Goal: Obtain resource: Obtain resource

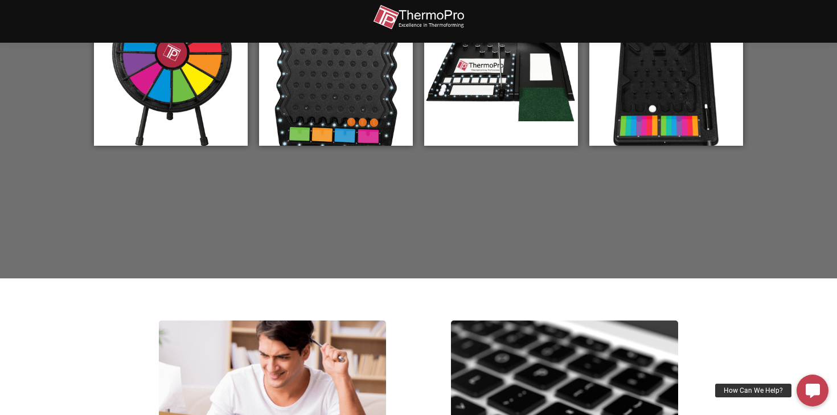
scroll to position [342, 0]
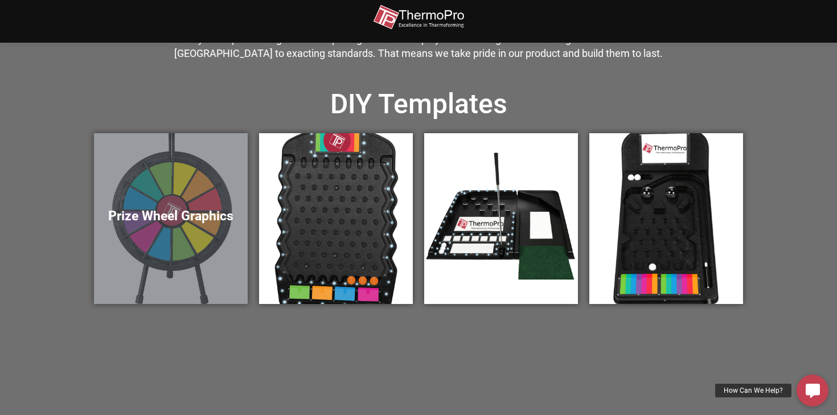
click at [190, 201] on div "Prize Wheel Graphics" at bounding box center [171, 218] width 154 height 171
click at [213, 171] on div "Prize Wheel Graphics" at bounding box center [171, 218] width 154 height 171
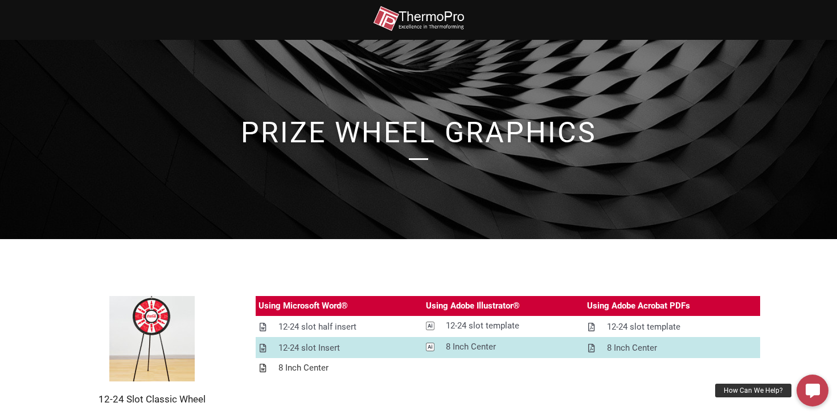
click at [291, 369] on div "8 Inch Center" at bounding box center [303, 368] width 50 height 14
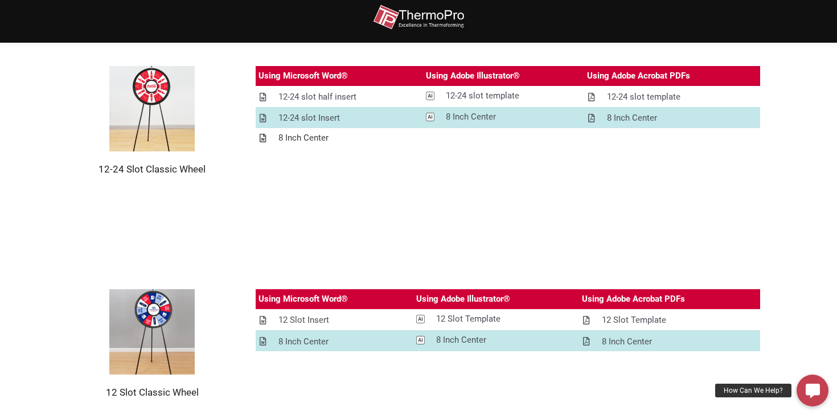
scroll to position [344, 0]
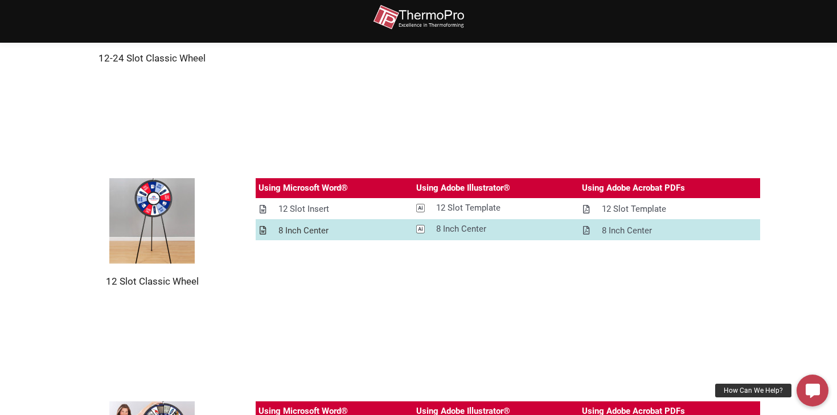
click at [289, 230] on div "8 Inch Center" at bounding box center [303, 231] width 50 height 14
click at [624, 228] on div "8 Inch Center" at bounding box center [627, 231] width 50 height 14
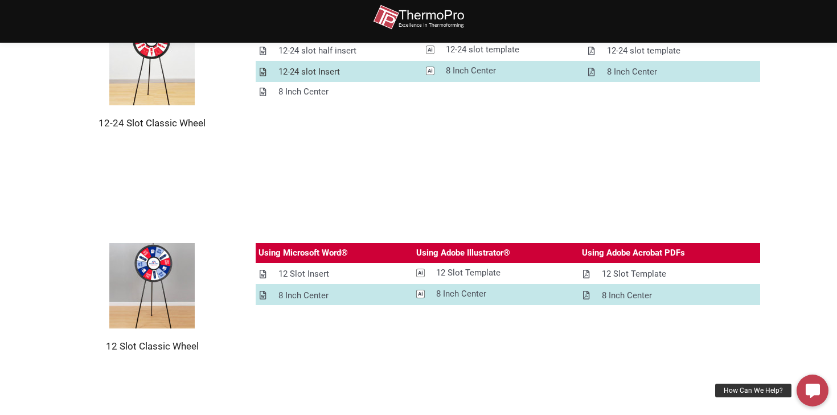
scroll to position [279, 0]
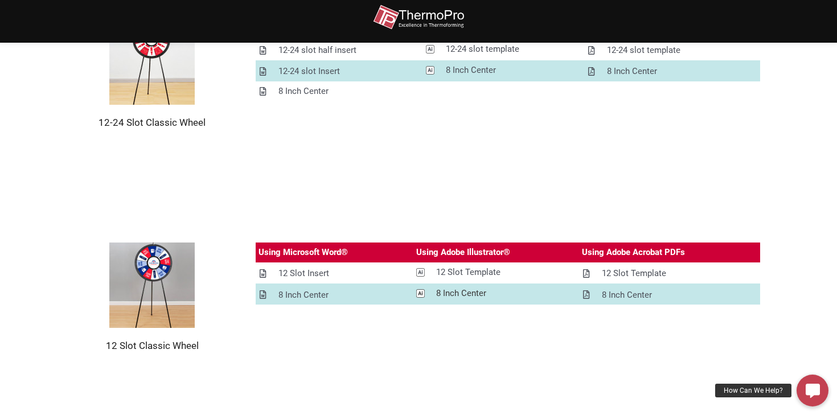
click at [461, 293] on div "8 Inch Center" at bounding box center [461, 293] width 50 height 14
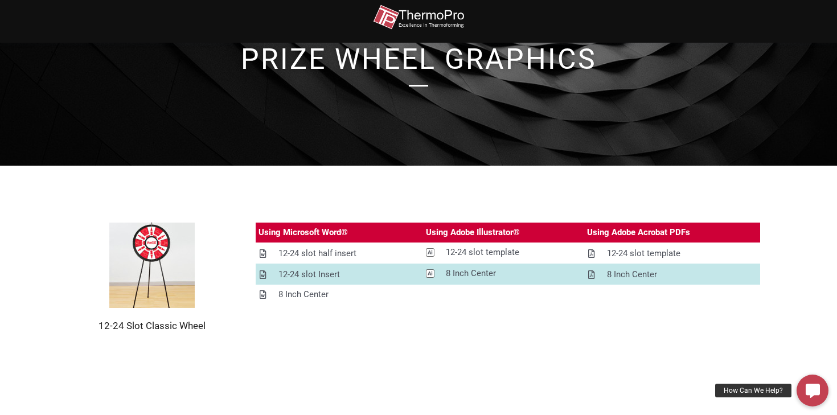
scroll to position [35, 0]
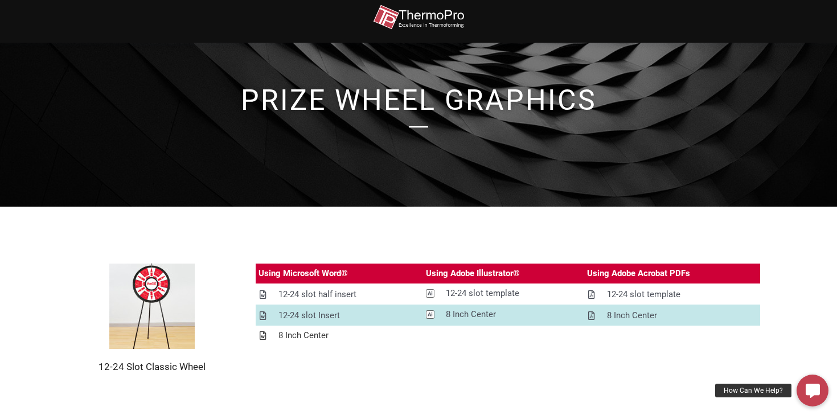
click at [284, 337] on div "8 Inch Center" at bounding box center [303, 335] width 50 height 14
